Goal: Check status: Check status

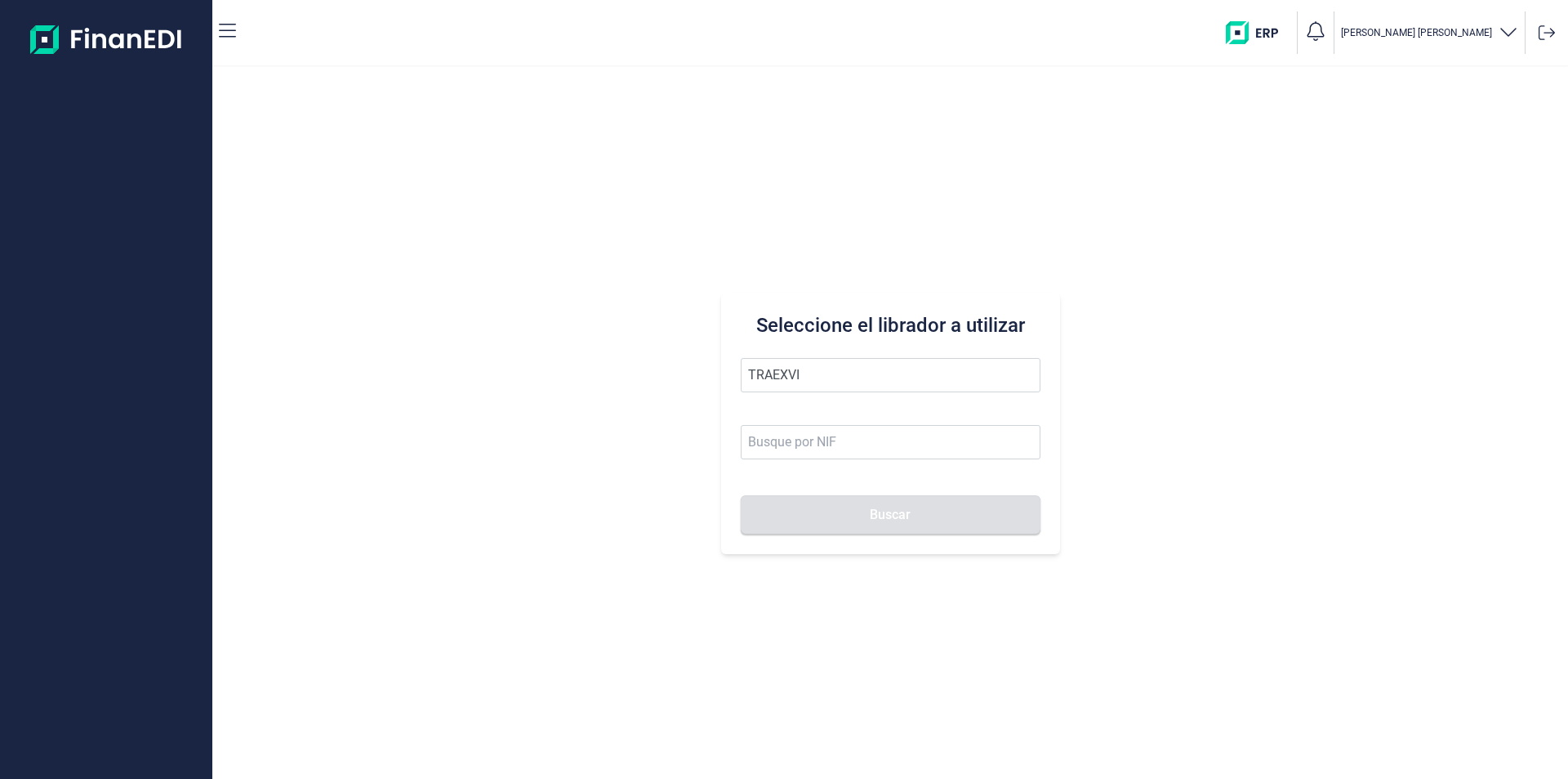
drag, startPoint x: 805, startPoint y: 374, endPoint x: 730, endPoint y: 367, distance: 75.3
click at [730, 367] on div "Seleccione el librador a utilizar TRAEXVI Buscar" at bounding box center [889, 422] width 339 height 261
click at [779, 413] on li "TRABAEXVI SL" at bounding box center [890, 415] width 300 height 33
type input "TRABAEXVI SL"
type input "B65974495"
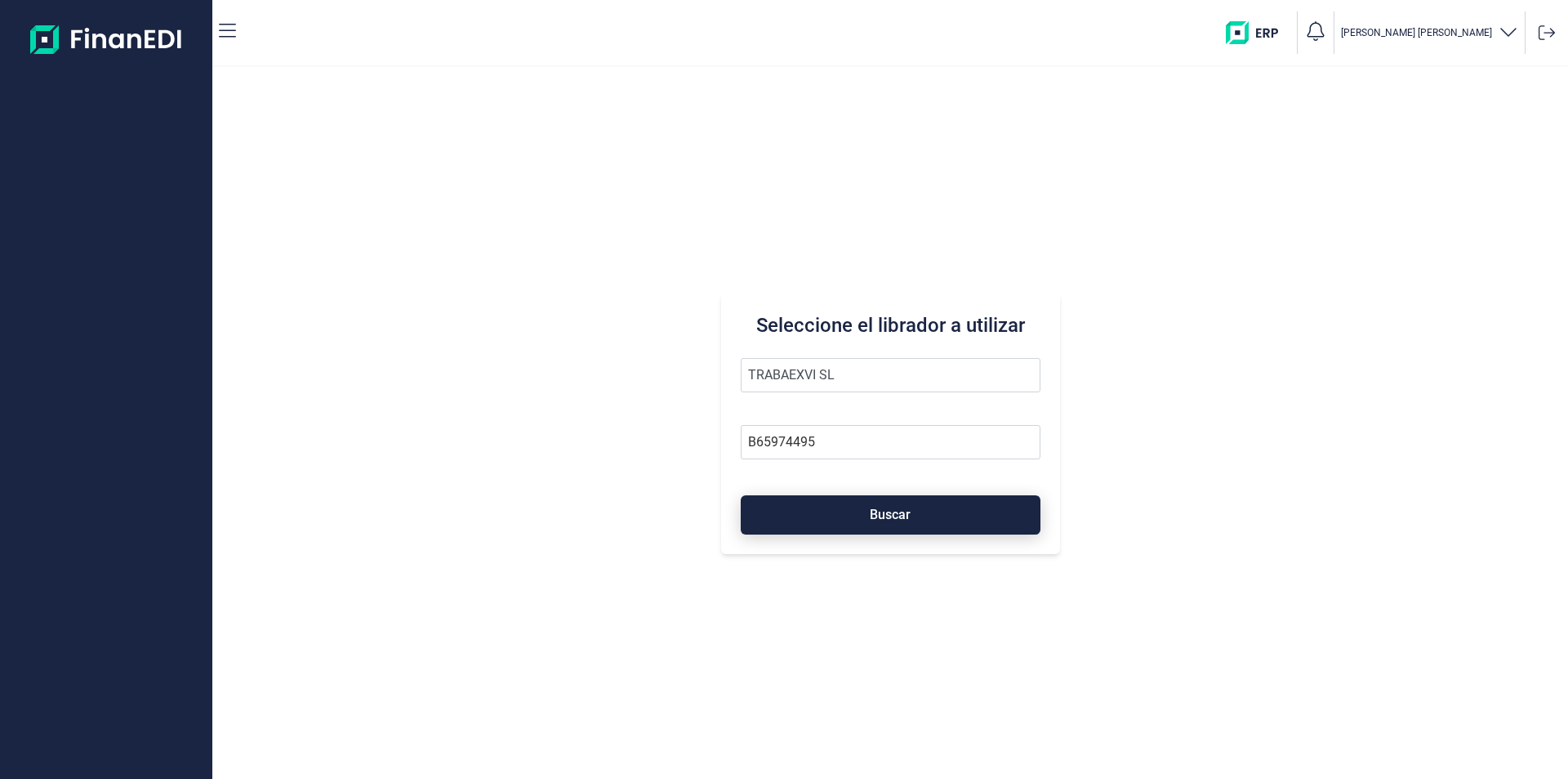
click at [811, 512] on button "Buscar" at bounding box center [890, 514] width 300 height 39
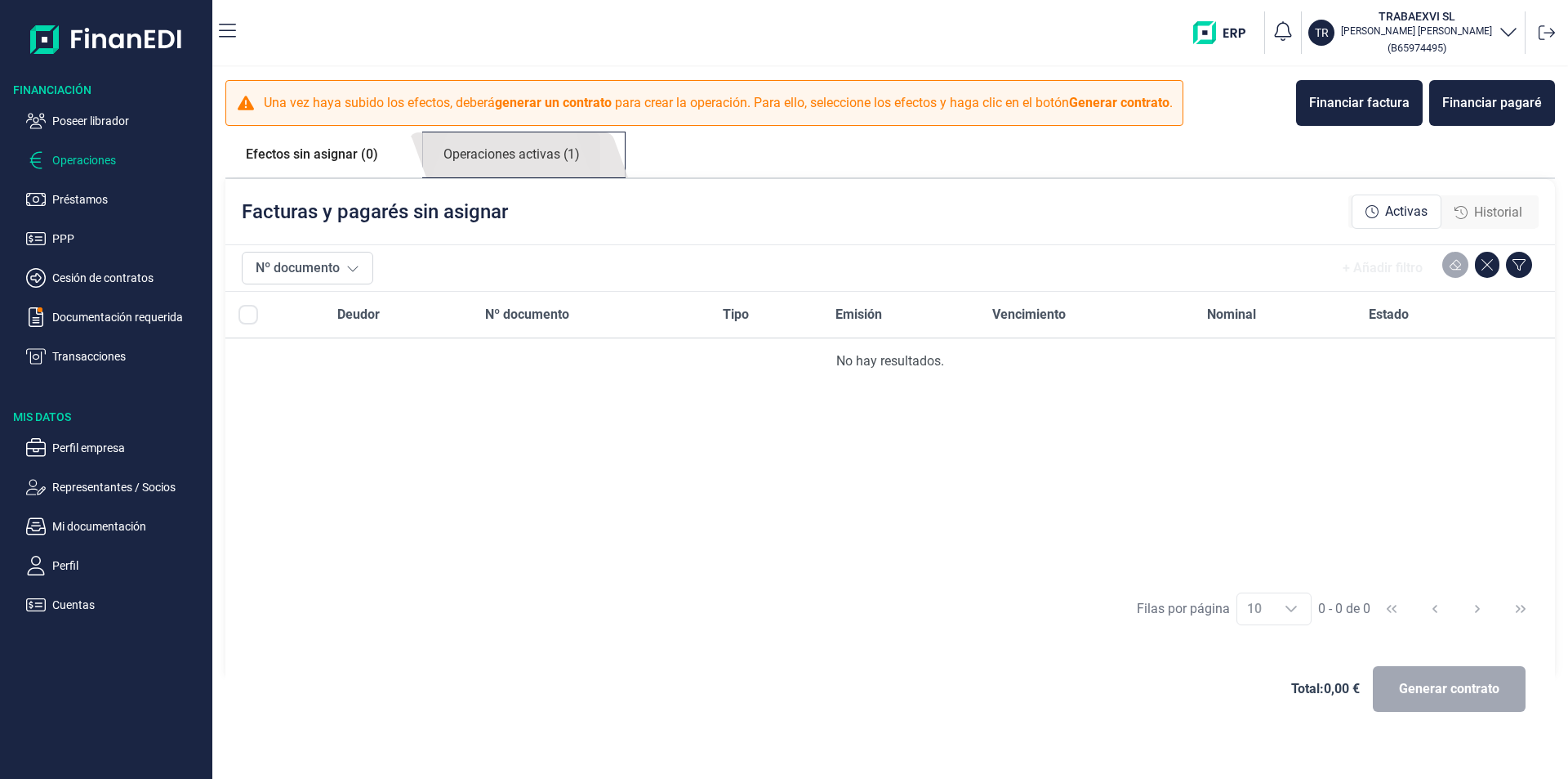
click at [489, 154] on link "Operaciones activas (1)" at bounding box center [511, 154] width 177 height 45
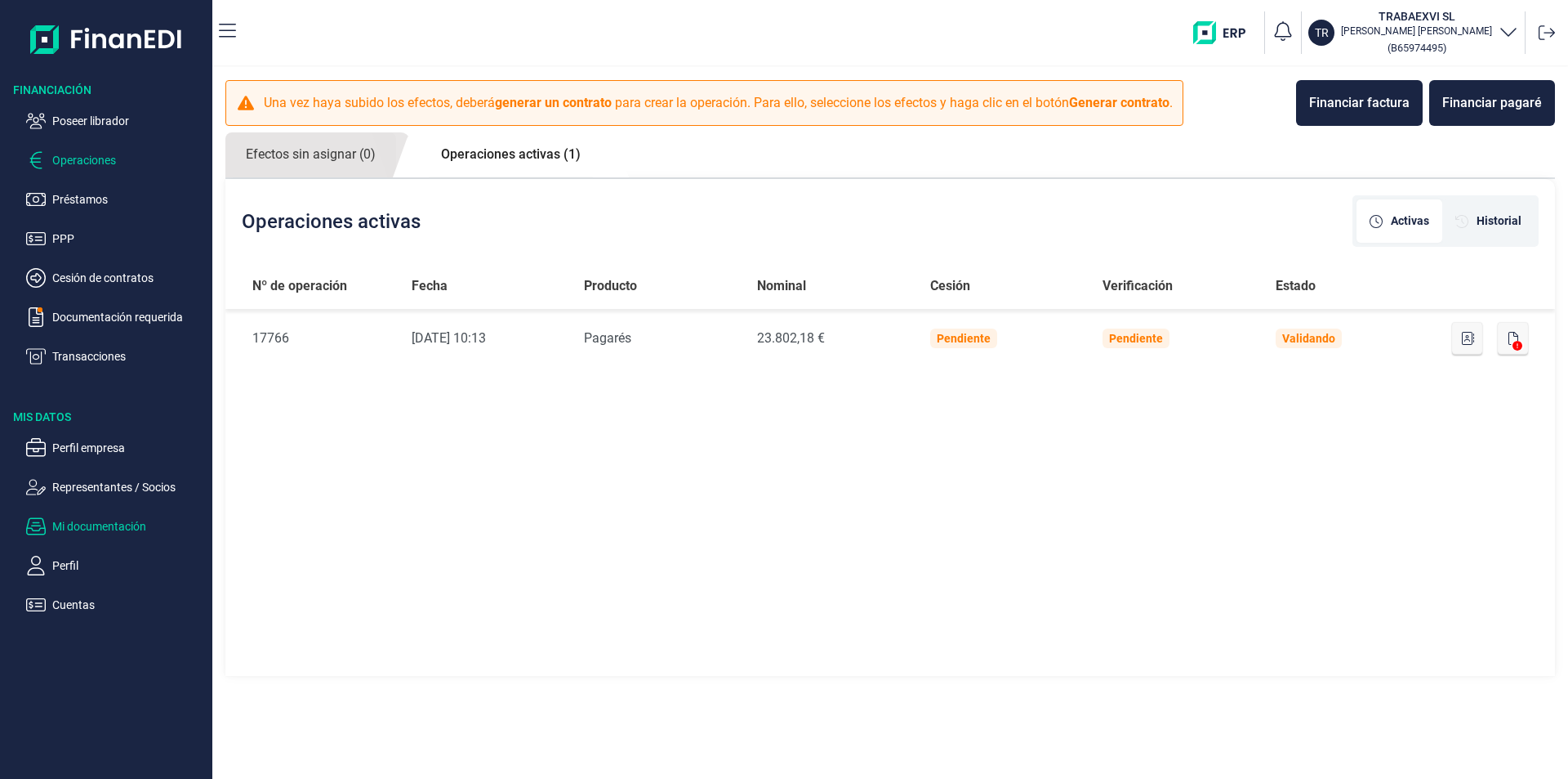
click at [113, 517] on p "Mi documentación" at bounding box center [129, 526] width 154 height 20
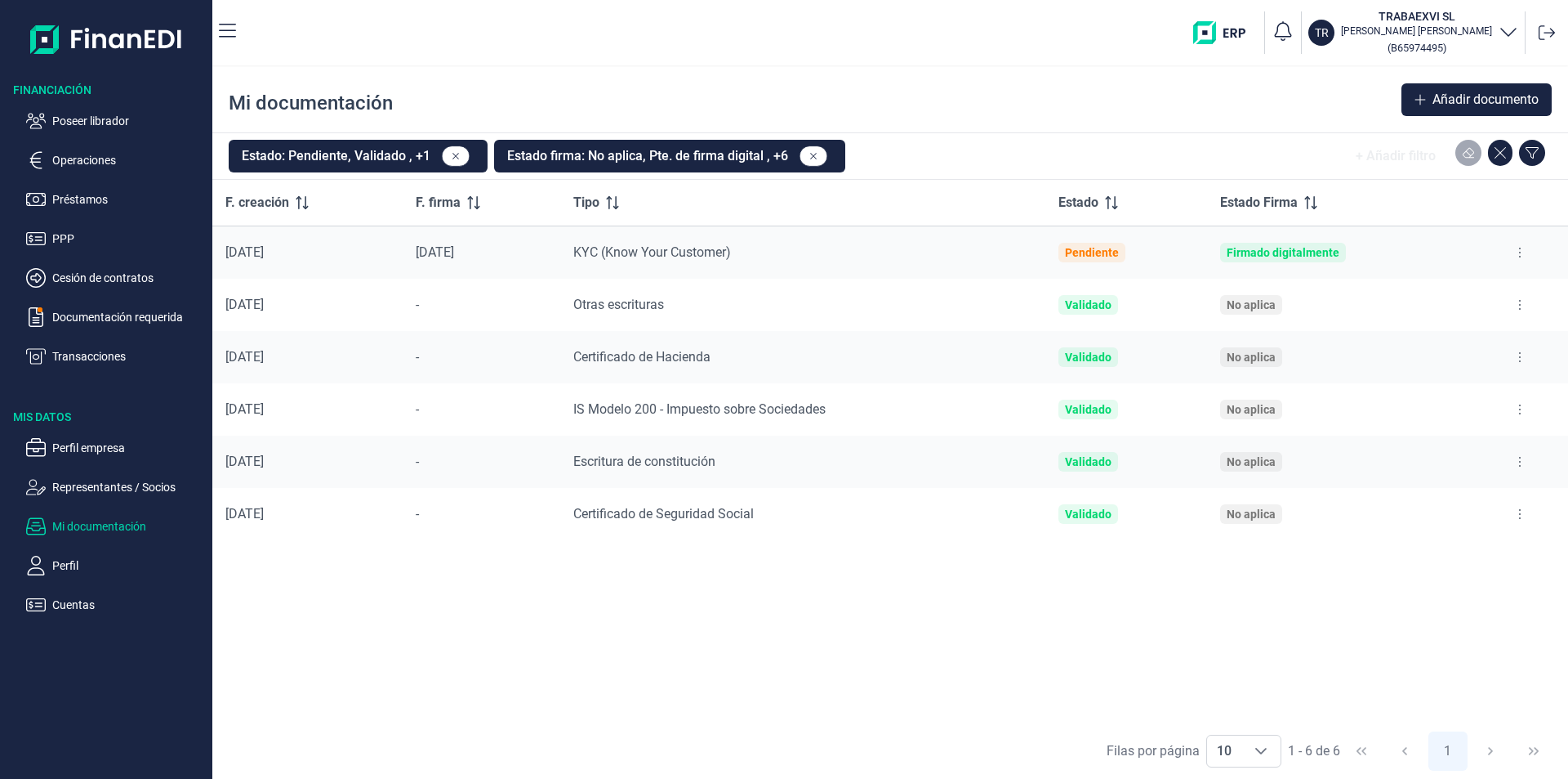
click at [1517, 302] on button at bounding box center [1519, 305] width 29 height 26
click at [1426, 347] on span "Ver documento" at bounding box center [1419, 345] width 78 height 16
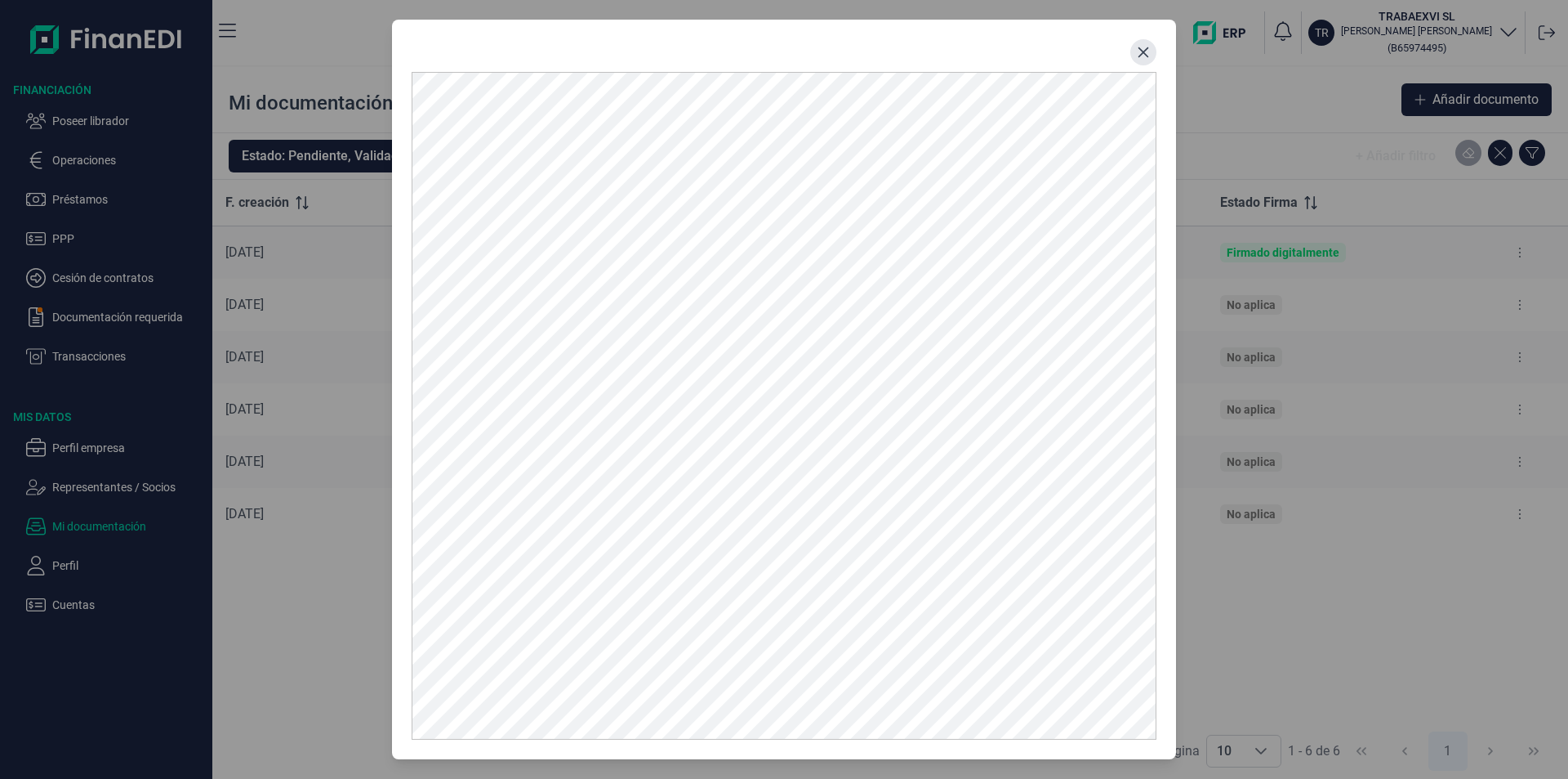
click at [1147, 51] on icon "Close" at bounding box center [1142, 52] width 13 height 13
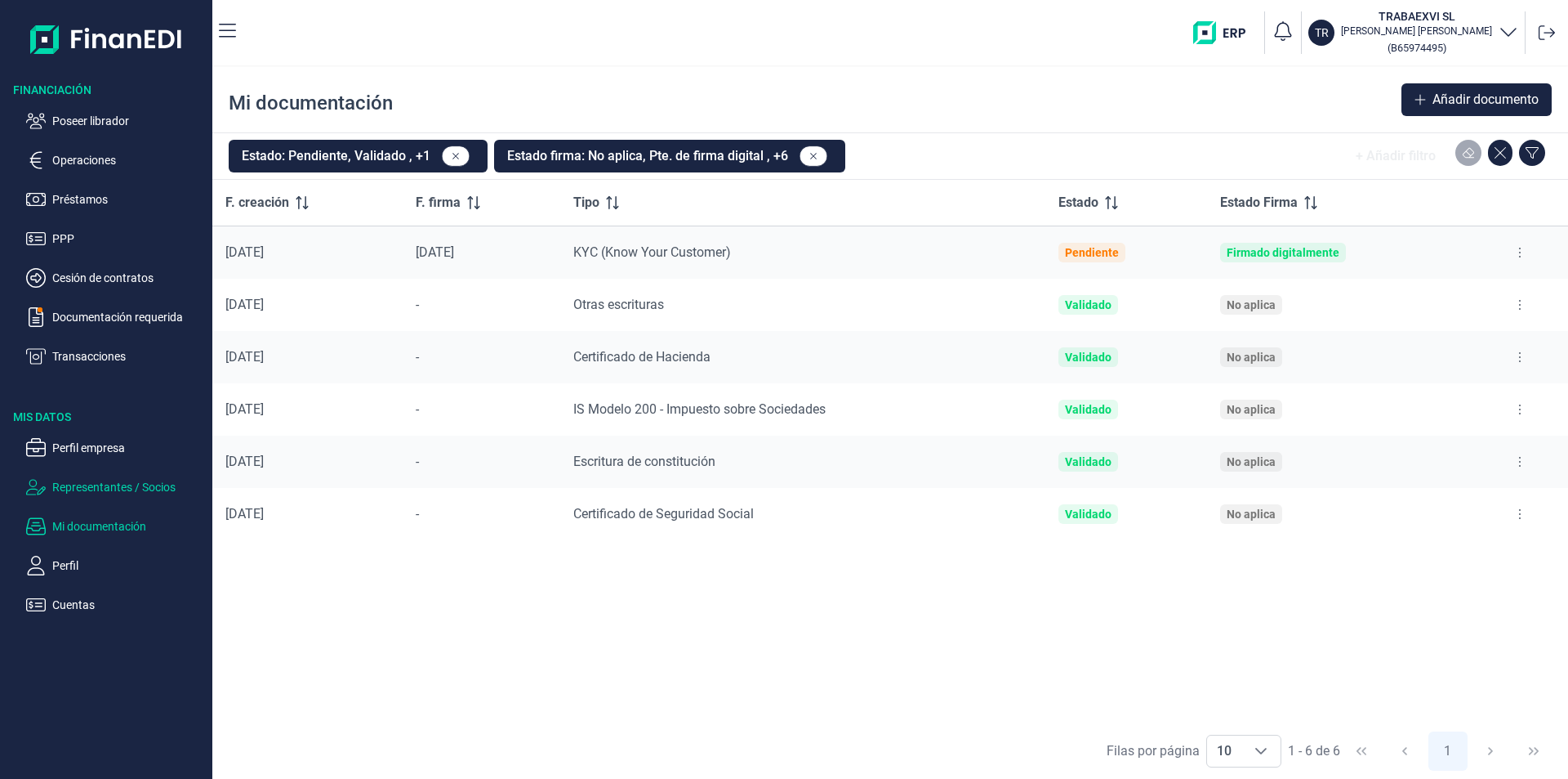
click at [112, 486] on p "Representantes / Socios" at bounding box center [129, 487] width 154 height 20
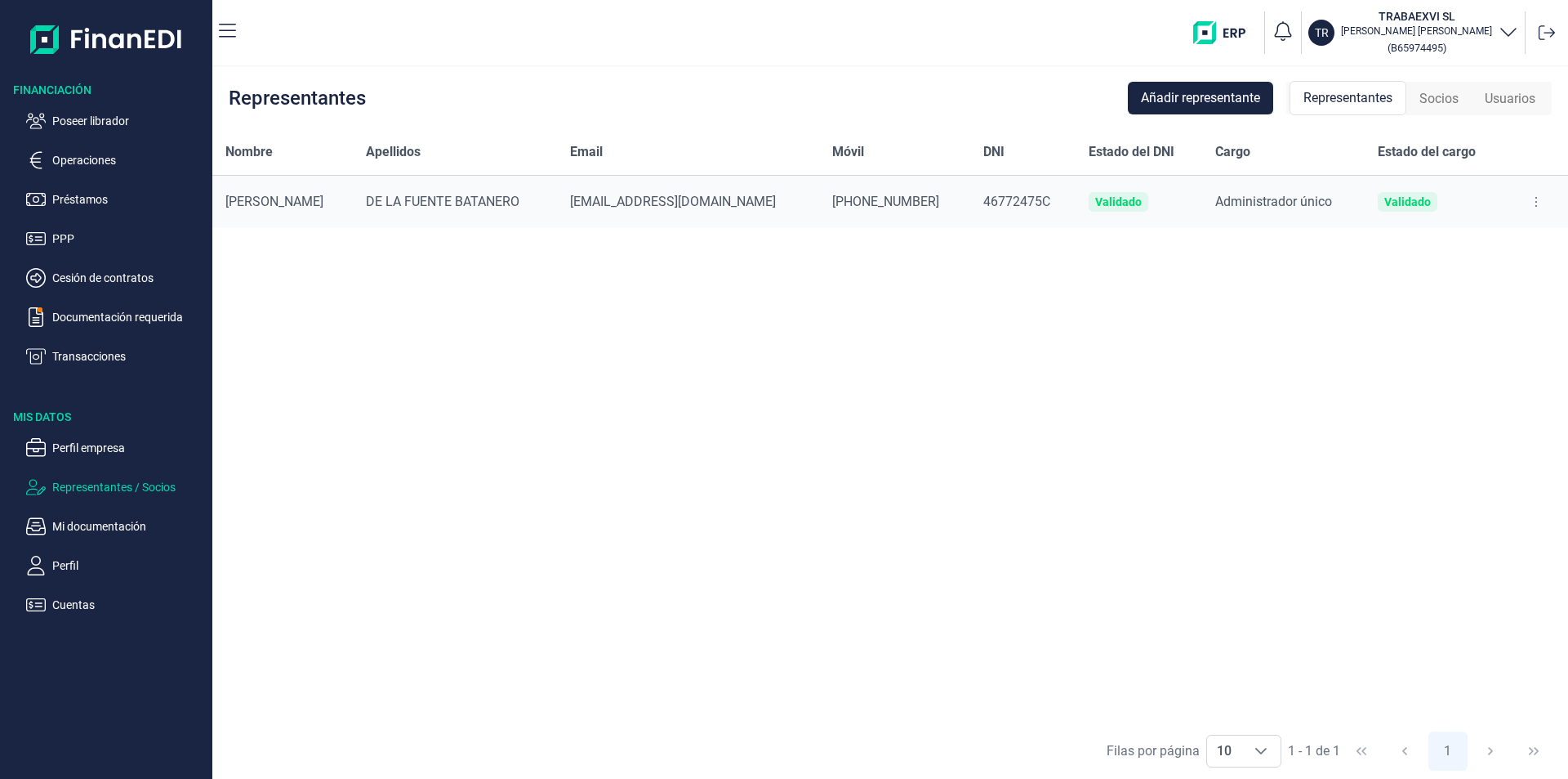
click at [1443, 100] on span "Socios" at bounding box center [1438, 99] width 39 height 20
